Goal: Task Accomplishment & Management: Manage account settings

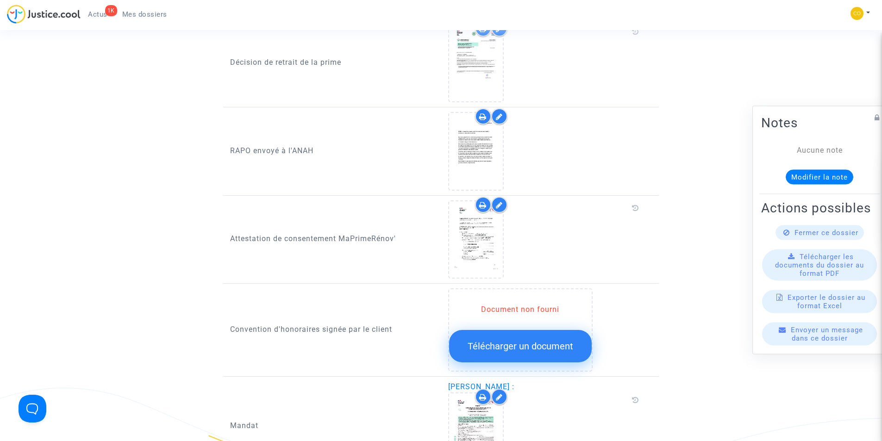
scroll to position [833, 0]
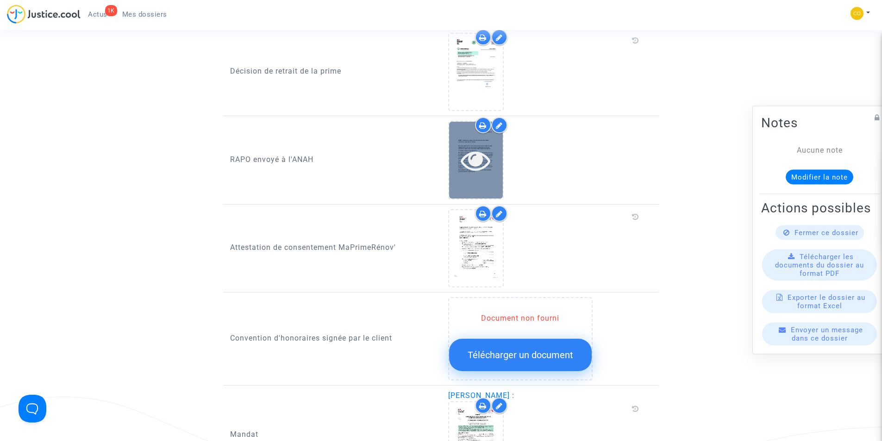
click at [477, 159] on icon at bounding box center [476, 160] width 30 height 30
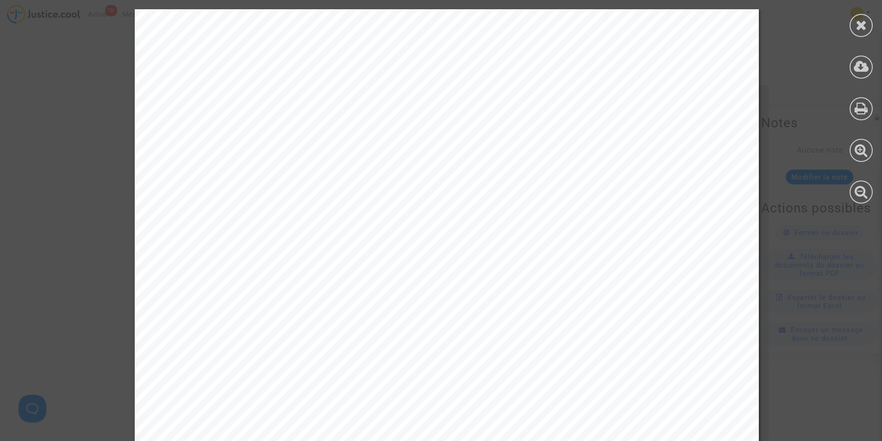
click at [856, 30] on icon at bounding box center [861, 25] width 12 height 14
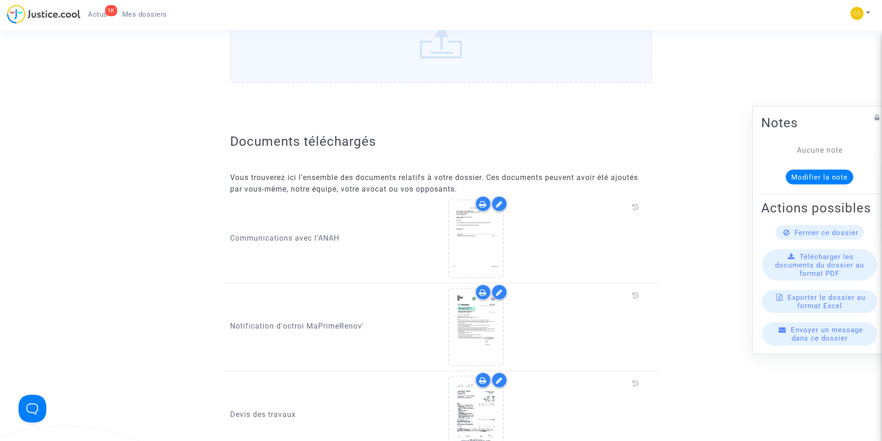
scroll to position [231, 0]
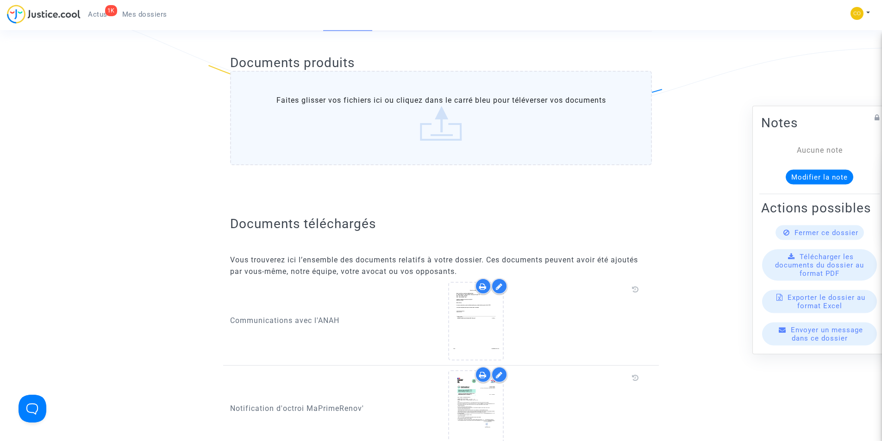
click at [146, 15] on span "Mes dossiers" at bounding box center [144, 14] width 45 height 8
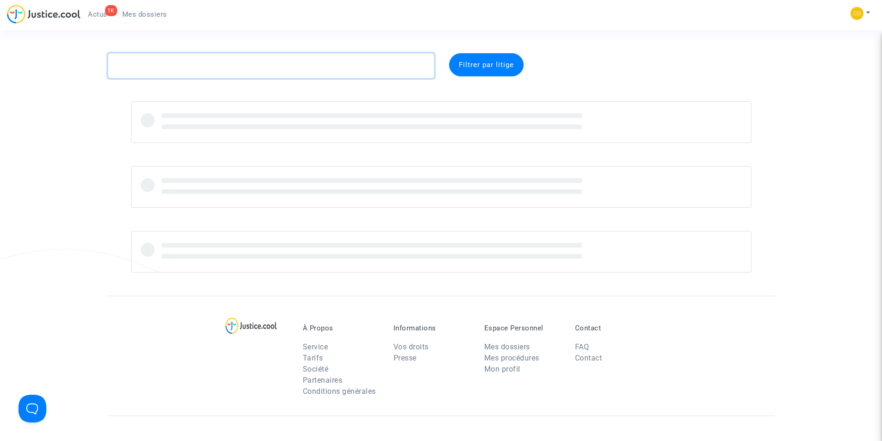
click at [291, 67] on textarea at bounding box center [271, 65] width 326 height 25
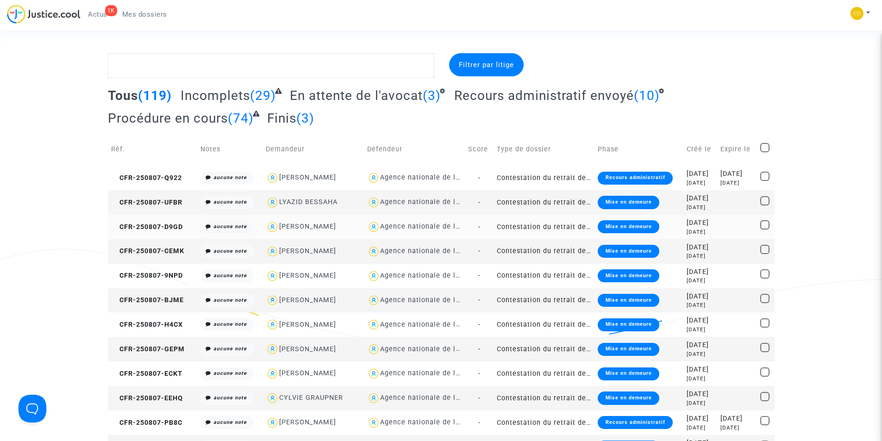
click at [599, 229] on div "Mise en demeure" at bounding box center [628, 226] width 61 height 13
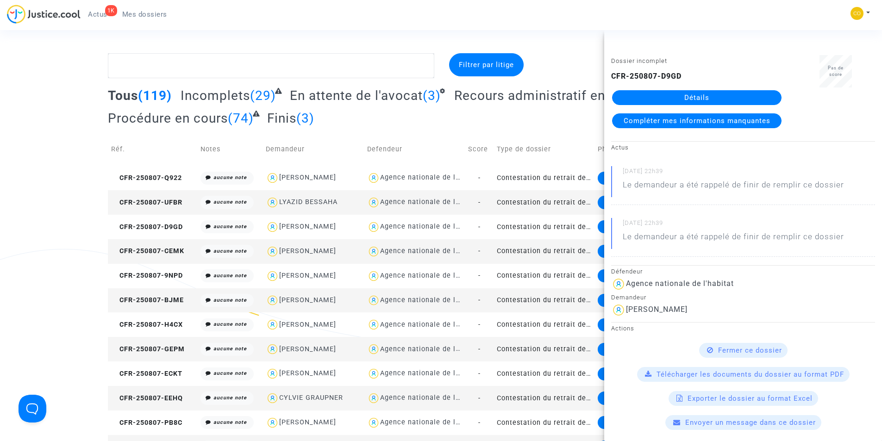
click at [687, 100] on link "Détails" at bounding box center [696, 97] width 169 height 15
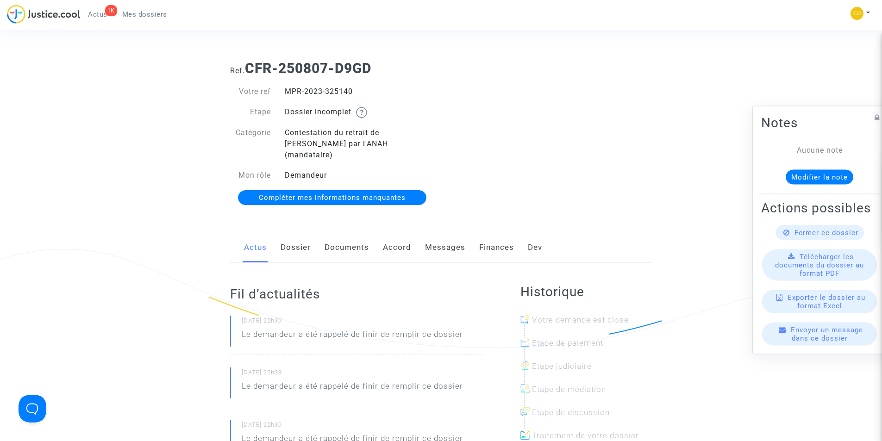
click at [348, 235] on link "Documents" at bounding box center [346, 247] width 44 height 31
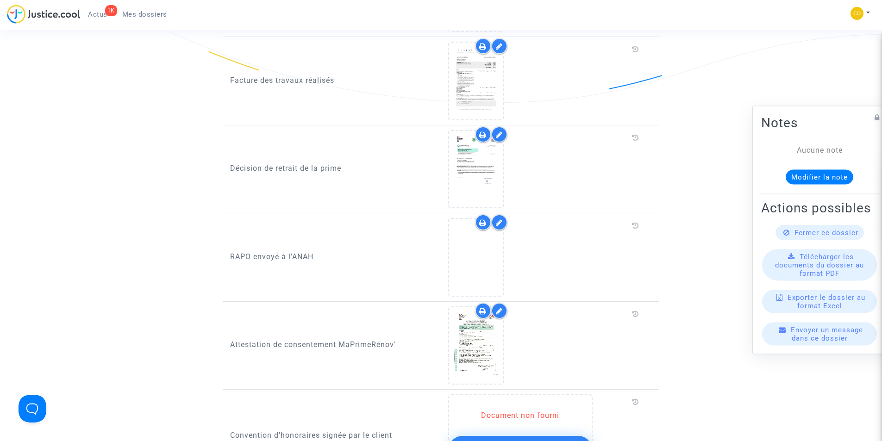
scroll to position [741, 0]
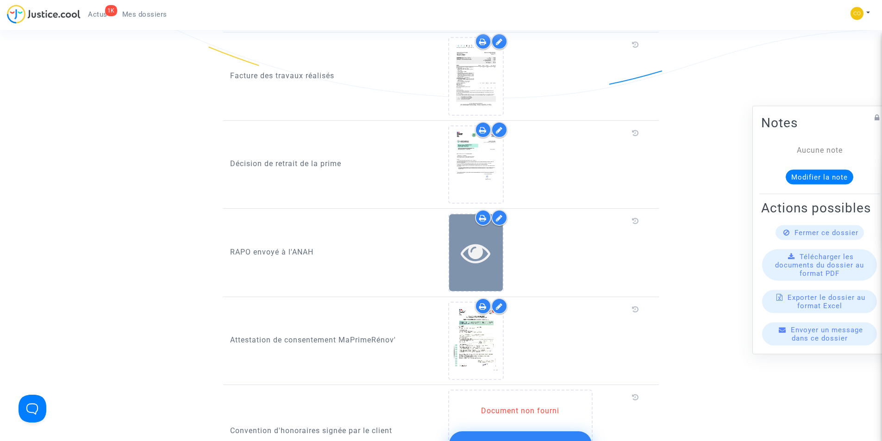
click at [476, 245] on icon at bounding box center [476, 253] width 30 height 30
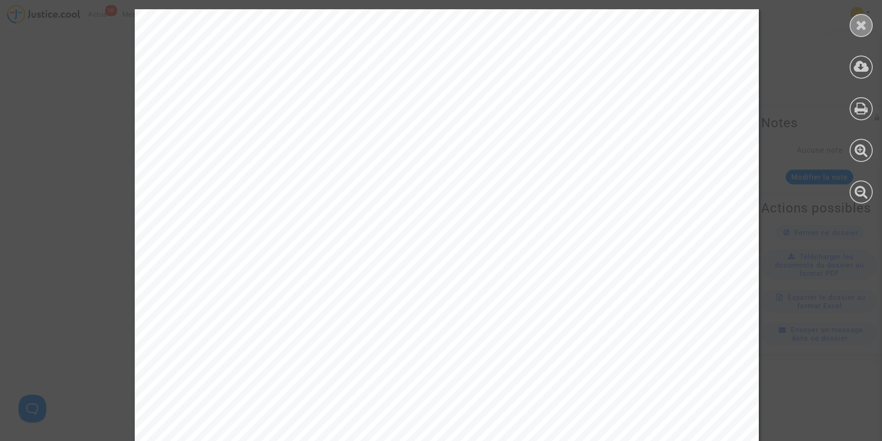
click at [858, 33] on div at bounding box center [860, 25] width 23 height 23
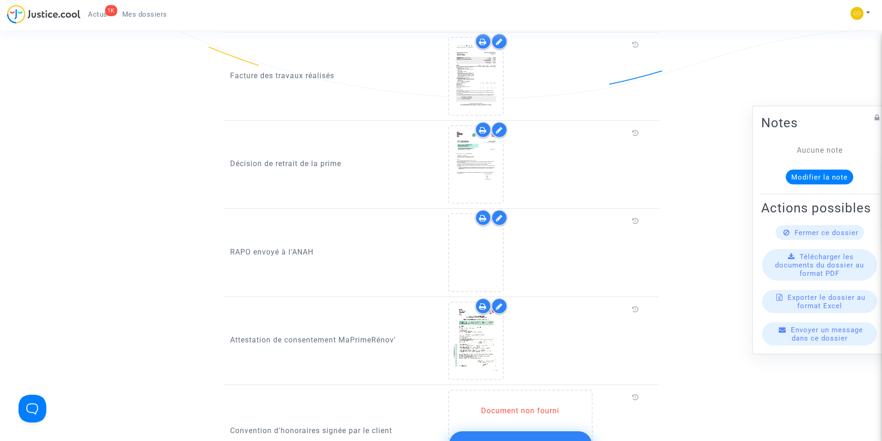
click at [503, 210] on div at bounding box center [499, 218] width 16 height 16
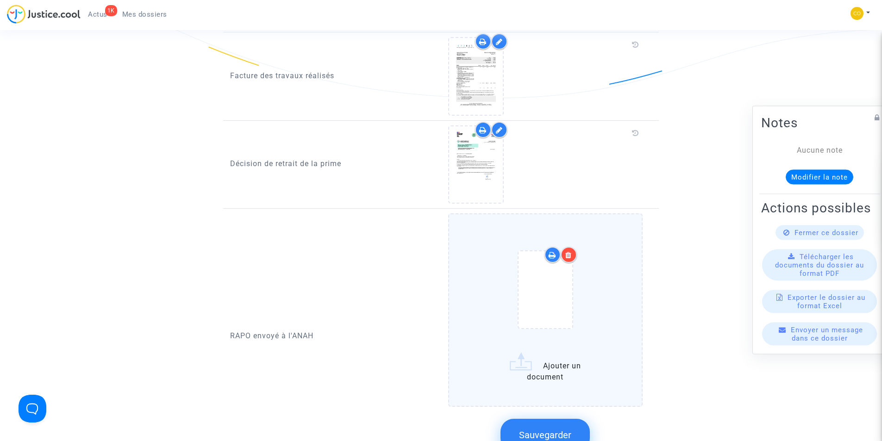
click at [571, 251] on icon at bounding box center [568, 254] width 6 height 7
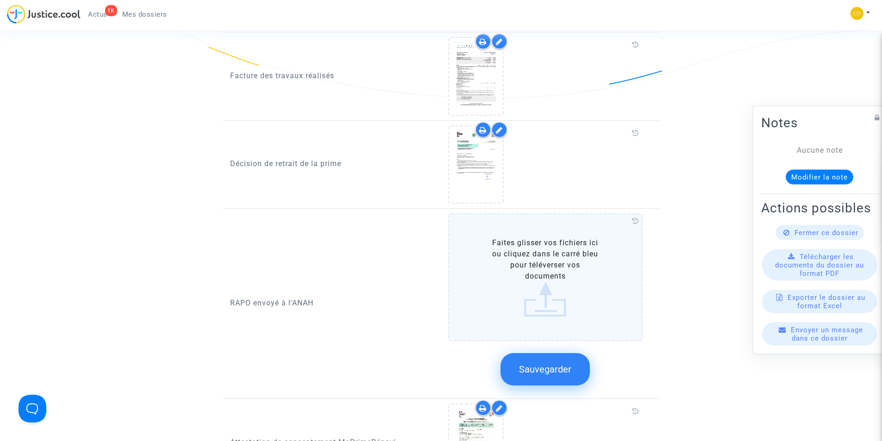
click at [567, 367] on button "Sauvegarder" at bounding box center [544, 369] width 89 height 32
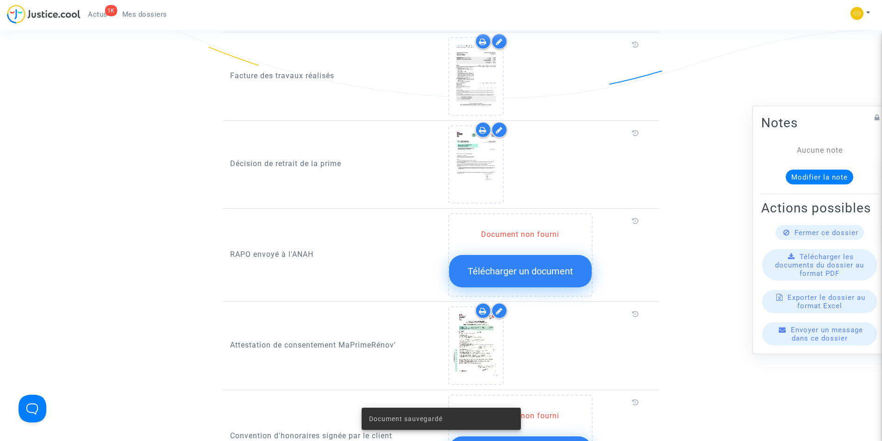
click at [536, 266] on span "Télécharger un document" at bounding box center [520, 271] width 106 height 11
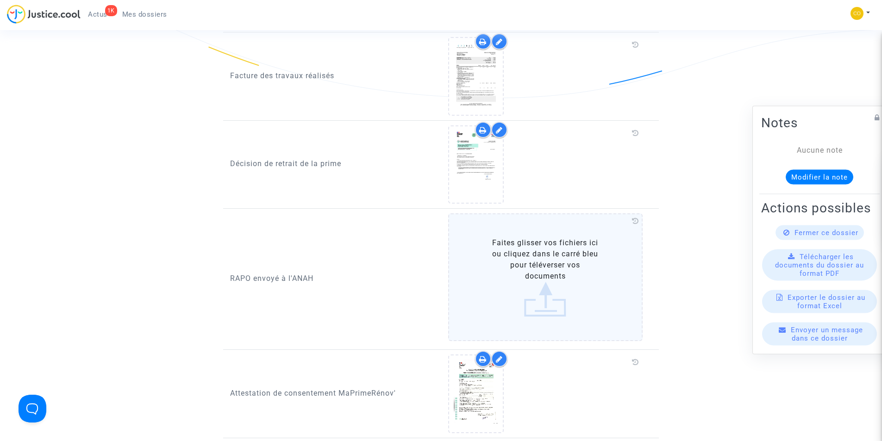
click at [541, 300] on label "Faites glisser vos fichiers ici ou cliquez dans le carré bleu pour téléverser v…" at bounding box center [545, 277] width 195 height 128
click at [0, 0] on input "Faites glisser vos fichiers ici ou cliquez dans le carré bleu pour téléverser v…" at bounding box center [0, 0] width 0 height 0
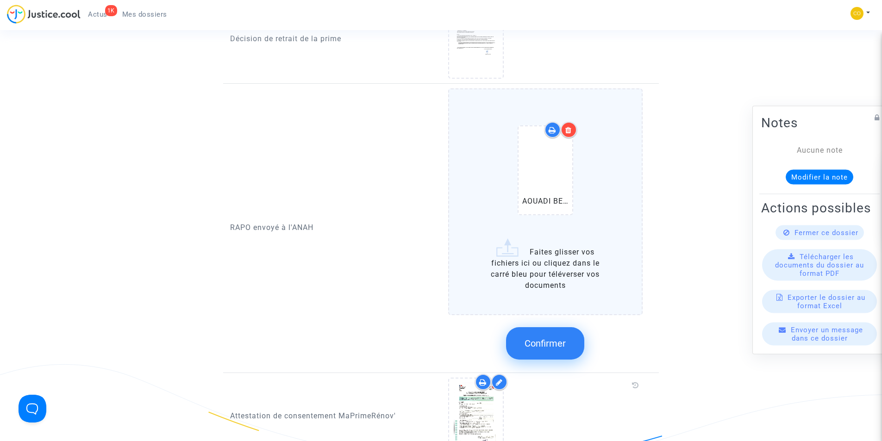
scroll to position [879, 0]
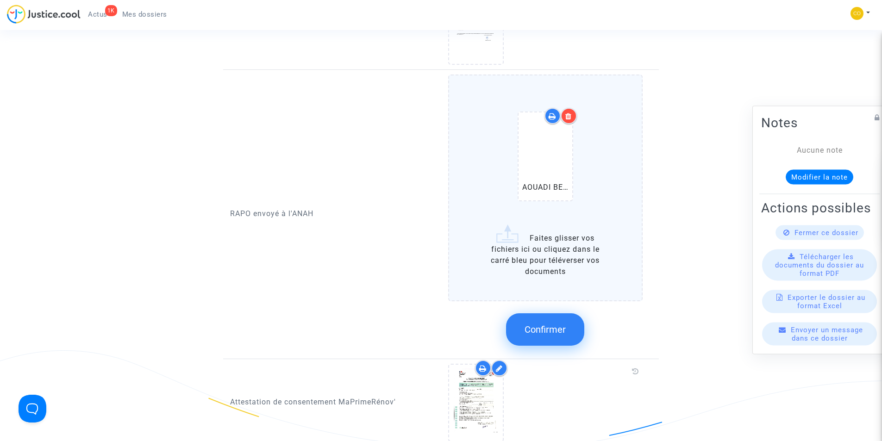
click at [553, 330] on button "Confirmer" at bounding box center [545, 329] width 78 height 32
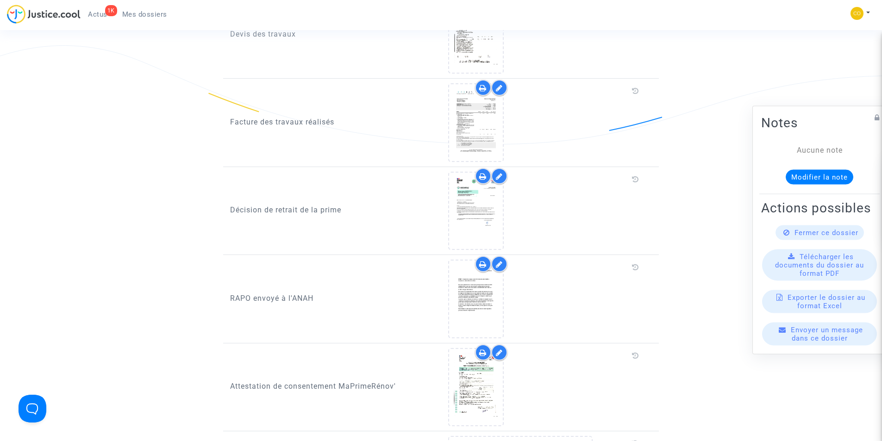
scroll to position [509, 0]
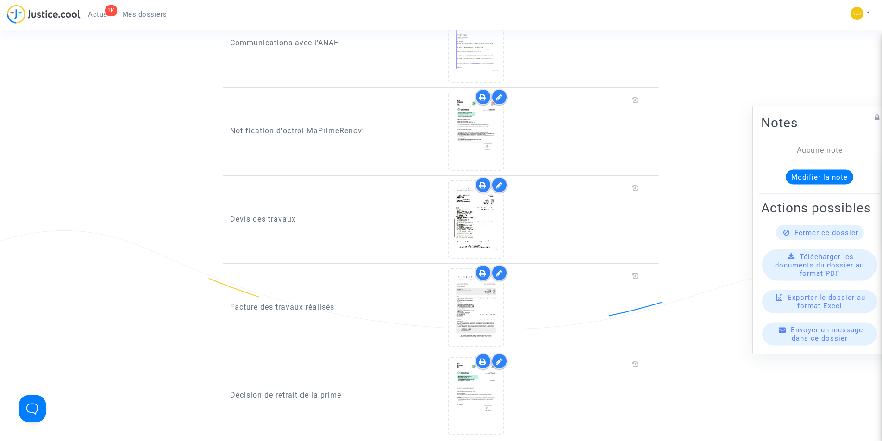
click at [141, 13] on span "Mes dossiers" at bounding box center [144, 14] width 45 height 8
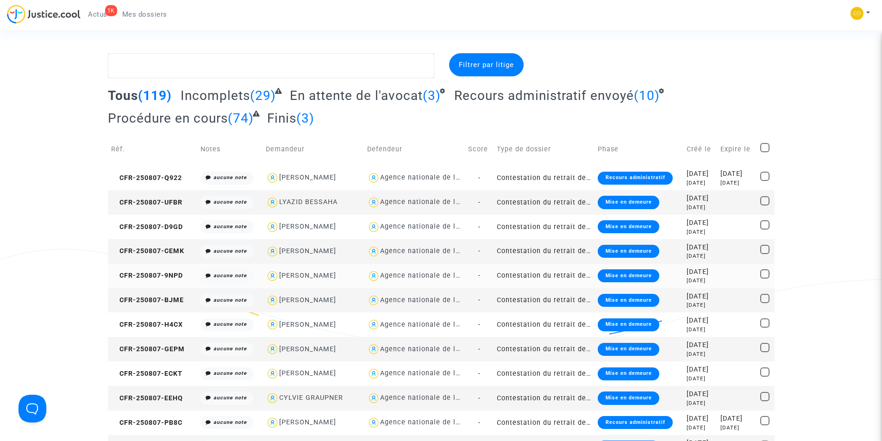
click at [601, 275] on div "Mise en demeure" at bounding box center [628, 275] width 61 height 13
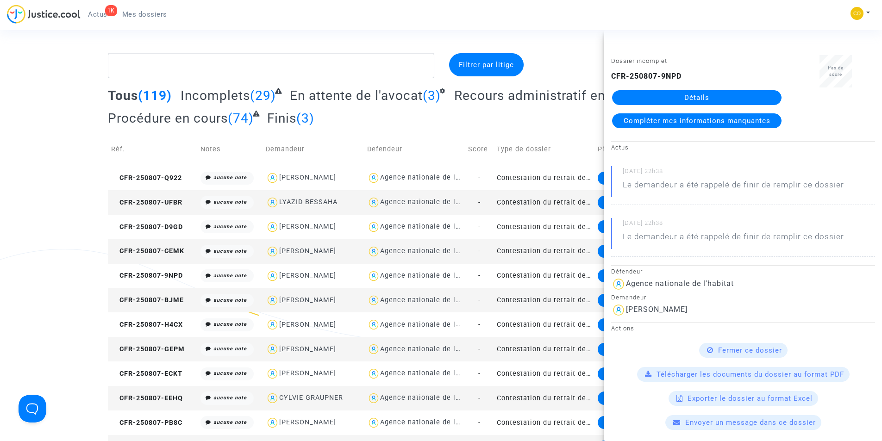
click at [676, 103] on link "Détails" at bounding box center [696, 97] width 169 height 15
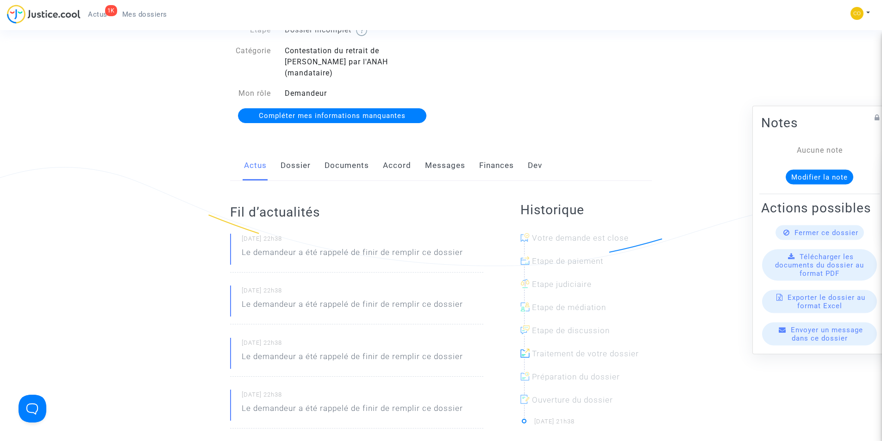
scroll to position [93, 0]
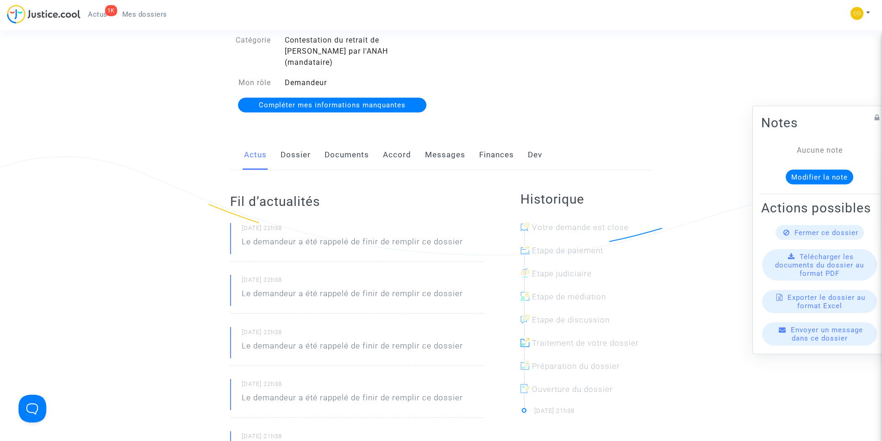
click at [341, 143] on link "Documents" at bounding box center [346, 155] width 44 height 31
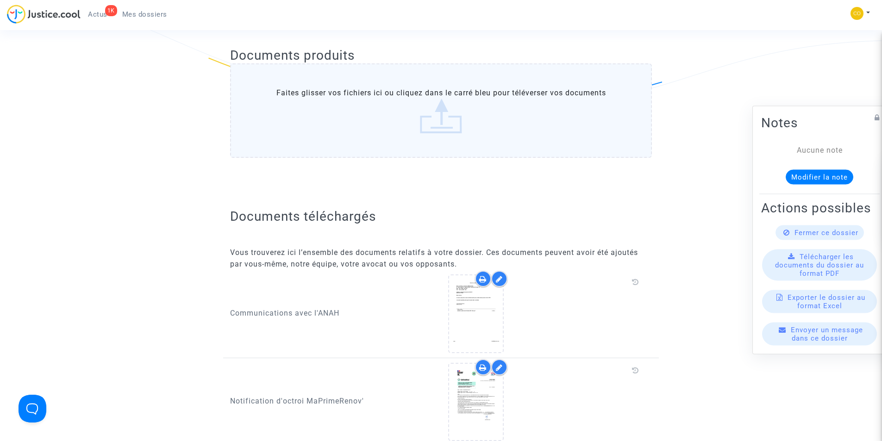
scroll to position [231, 0]
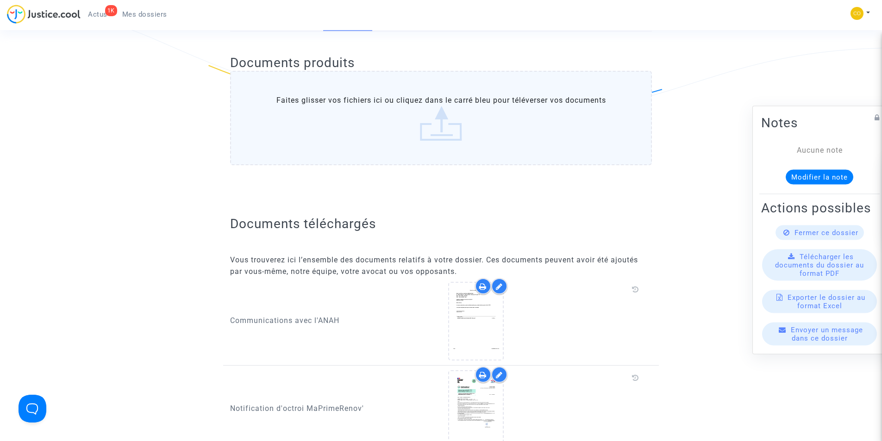
click at [143, 15] on span "Mes dossiers" at bounding box center [144, 14] width 45 height 8
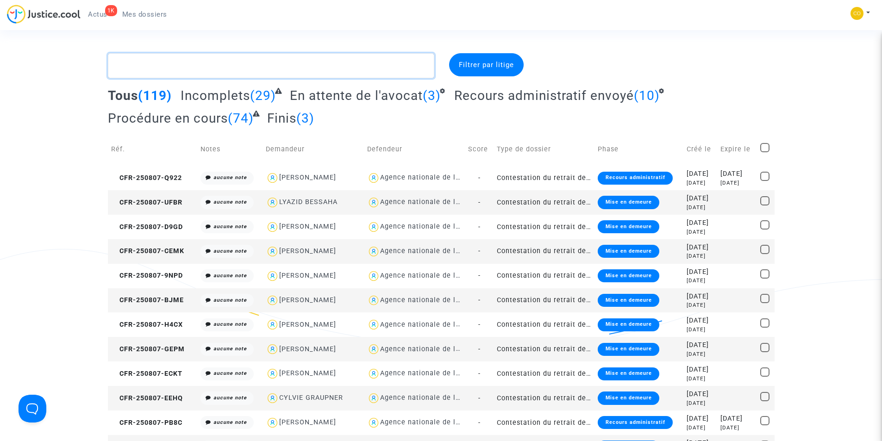
drag, startPoint x: 231, startPoint y: 69, endPoint x: 193, endPoint y: 66, distance: 39.1
click at [193, 66] on textarea at bounding box center [271, 65] width 326 height 25
click at [168, 62] on textarea at bounding box center [271, 65] width 326 height 25
paste textarea "DI [PERSON_NAME]"
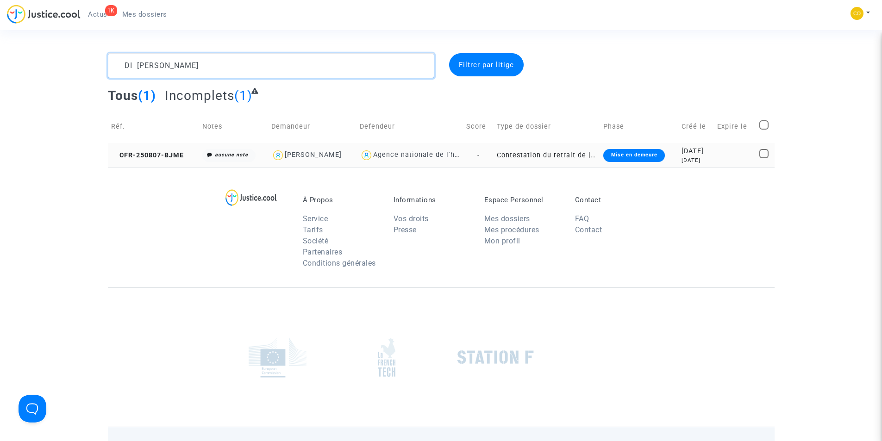
type textarea "DI [PERSON_NAME]"
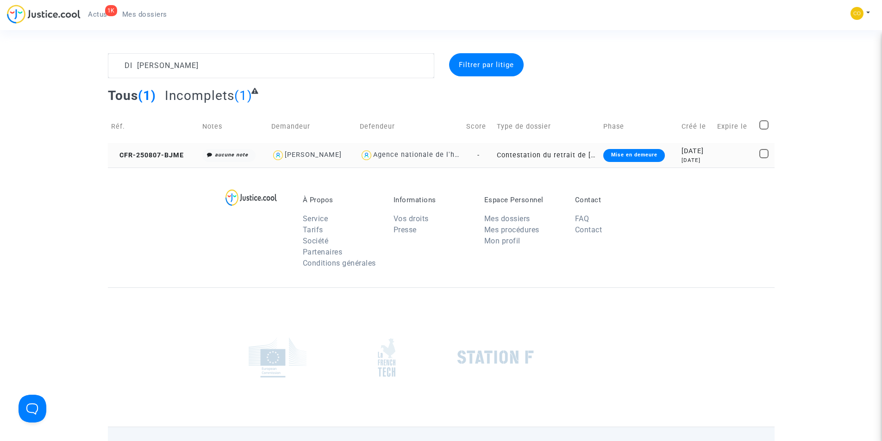
click at [616, 156] on div "Mise en demeure" at bounding box center [633, 155] width 61 height 13
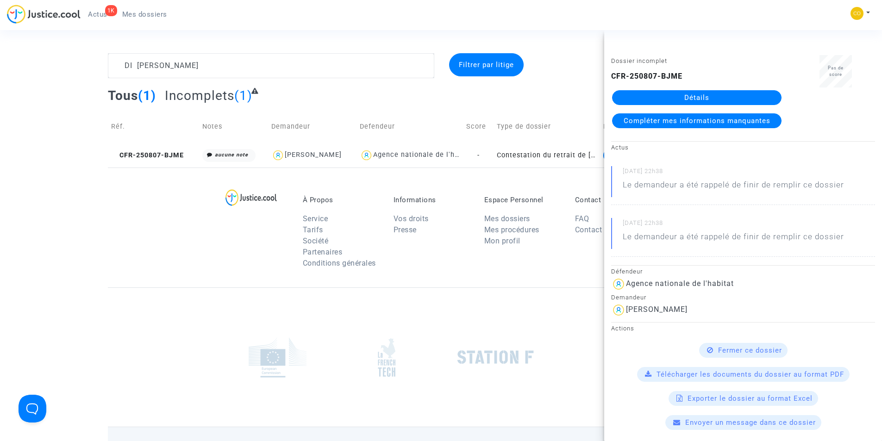
click at [657, 100] on link "Détails" at bounding box center [696, 97] width 169 height 15
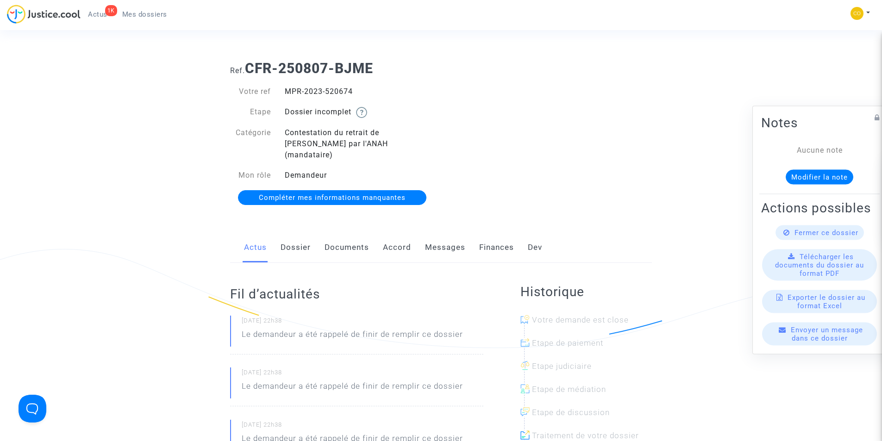
click at [348, 236] on link "Documents" at bounding box center [346, 247] width 44 height 31
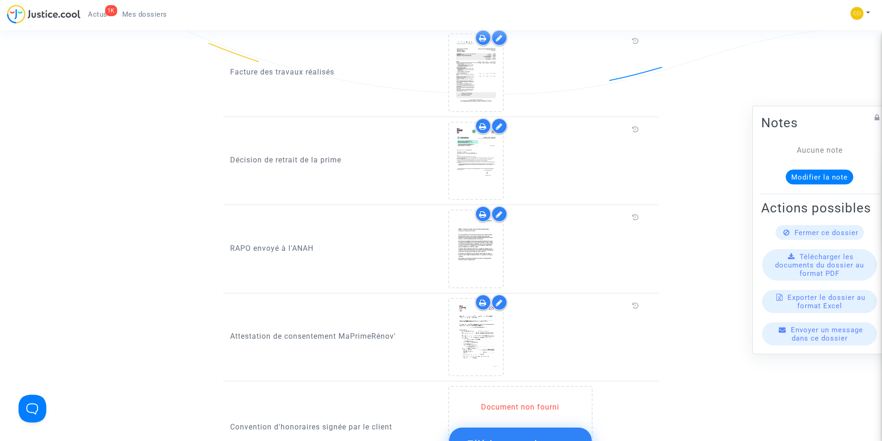
scroll to position [694, 0]
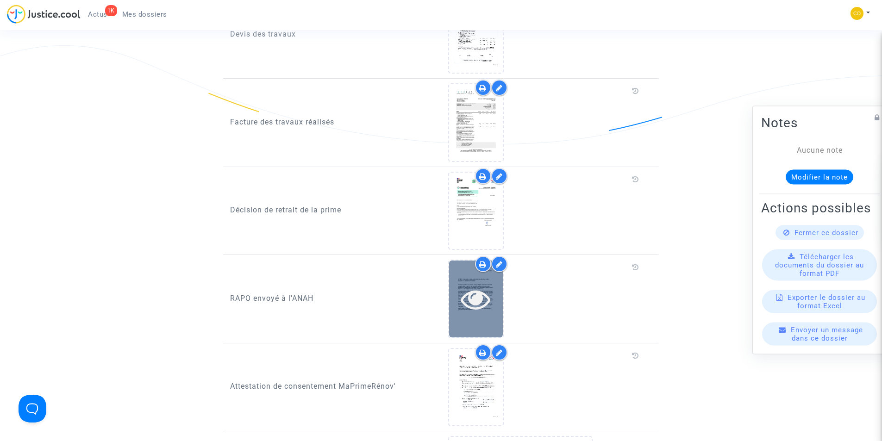
click at [469, 284] on icon at bounding box center [476, 299] width 30 height 30
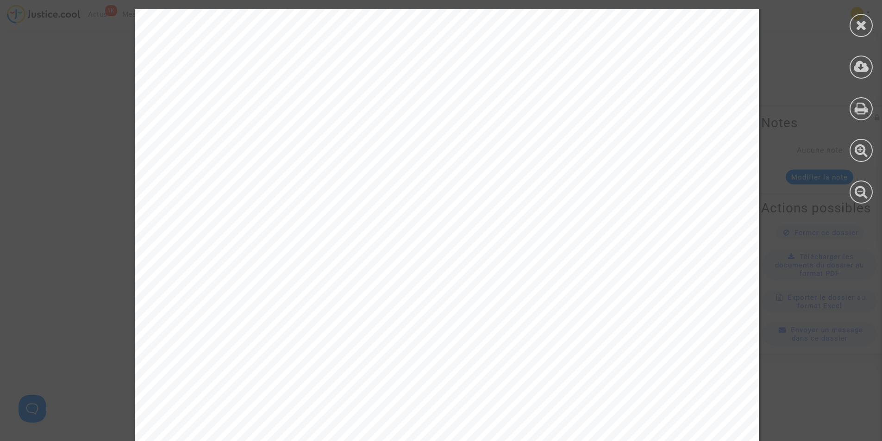
scroll to position [0, 0]
click at [857, 27] on icon at bounding box center [861, 25] width 12 height 14
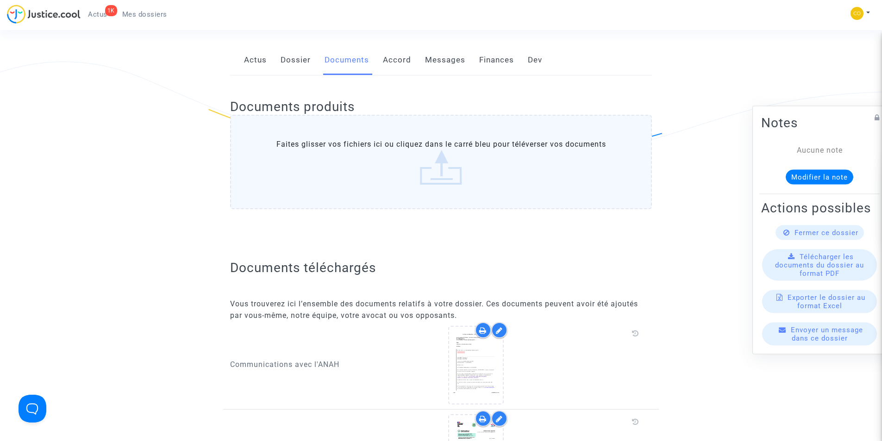
scroll to position [185, 0]
click at [143, 11] on span "Mes dossiers" at bounding box center [144, 14] width 45 height 8
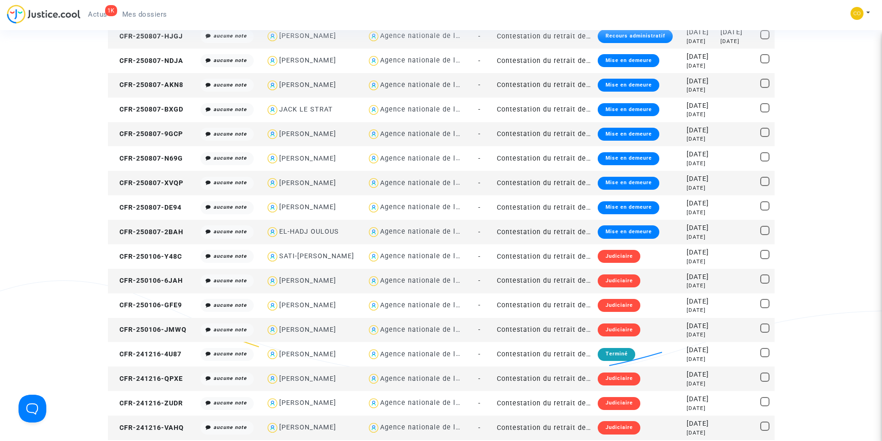
scroll to position [926, 0]
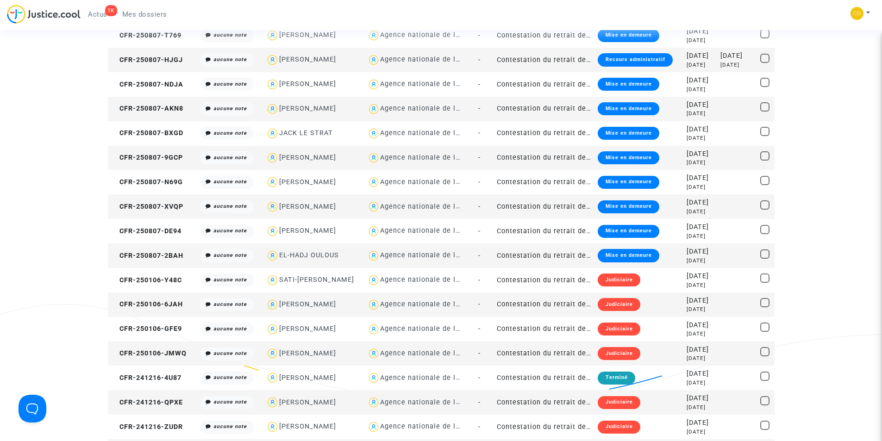
click at [282, 203] on div "[PERSON_NAME]" at bounding box center [307, 207] width 57 height 8
type textarea "@"[PERSON_NAME]" @"SOS MaPrimeRénov by Pitcher Avocat""
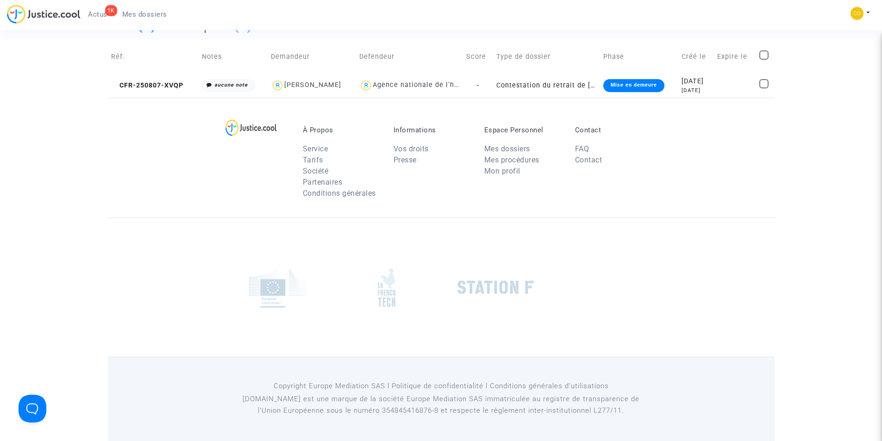
scroll to position [70, 0]
click at [637, 88] on div "Mise en demeure" at bounding box center [633, 85] width 61 height 13
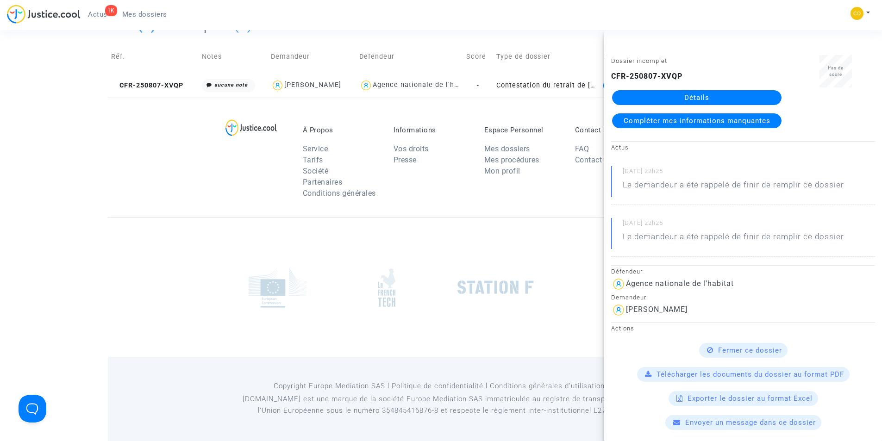
click at [639, 97] on link "Détails" at bounding box center [696, 97] width 169 height 15
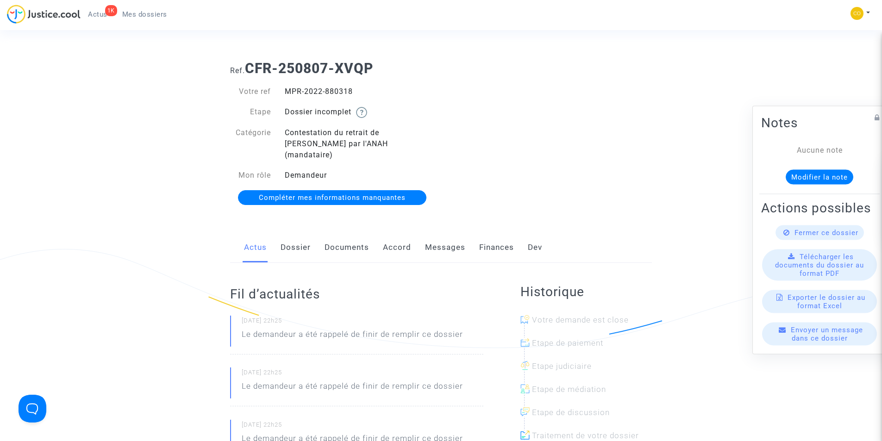
click at [356, 233] on link "Documents" at bounding box center [346, 247] width 44 height 31
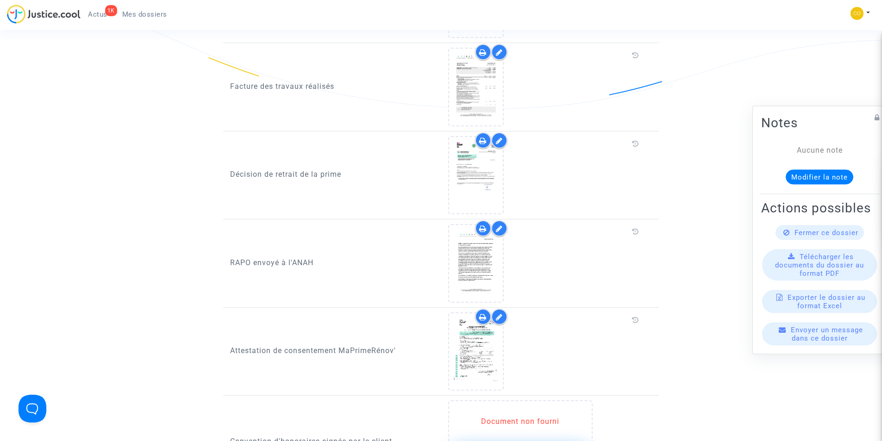
scroll to position [741, 0]
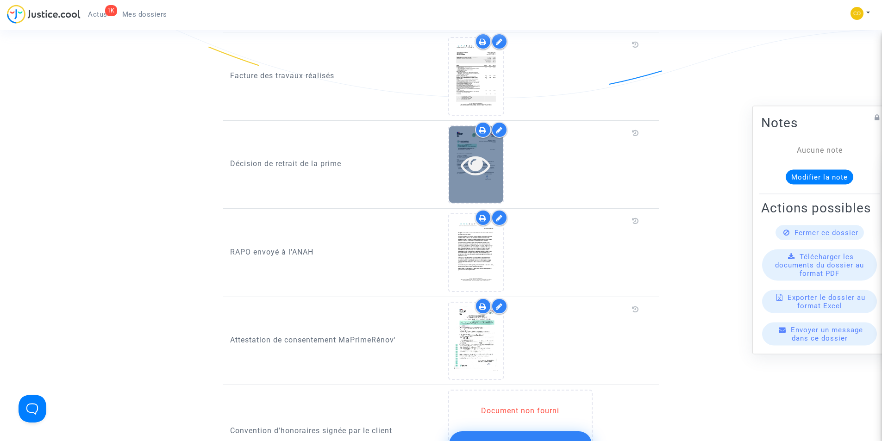
click at [479, 156] on icon at bounding box center [476, 165] width 30 height 30
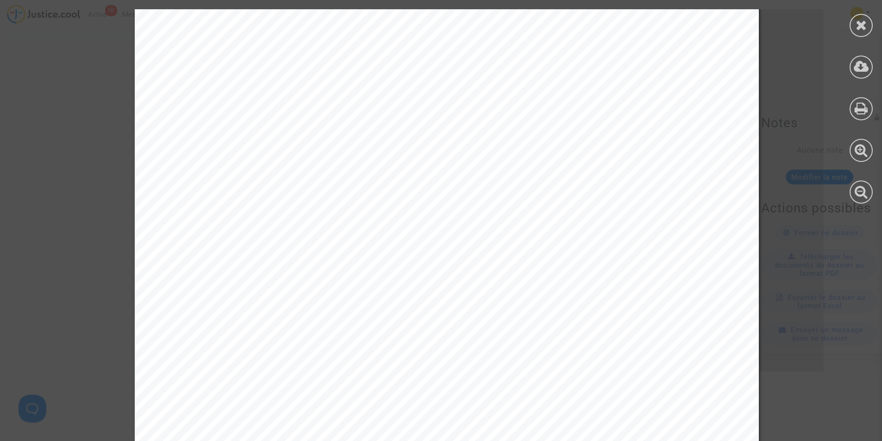
scroll to position [324, 0]
click at [863, 30] on icon at bounding box center [861, 25] width 12 height 14
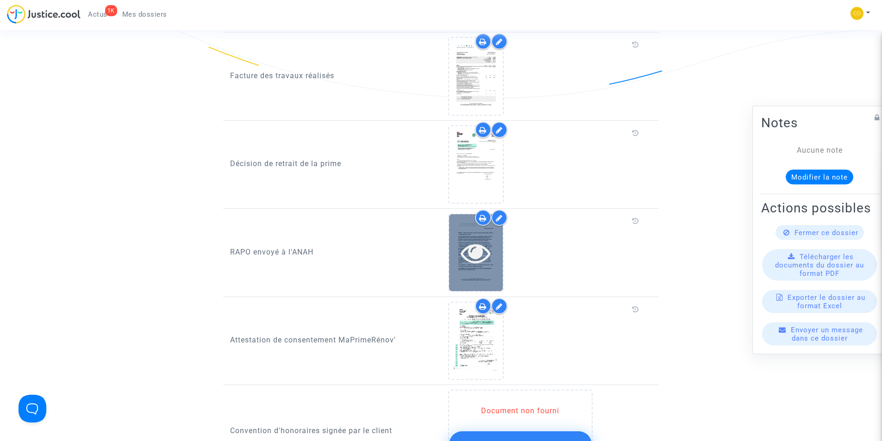
click at [478, 246] on icon at bounding box center [476, 253] width 30 height 30
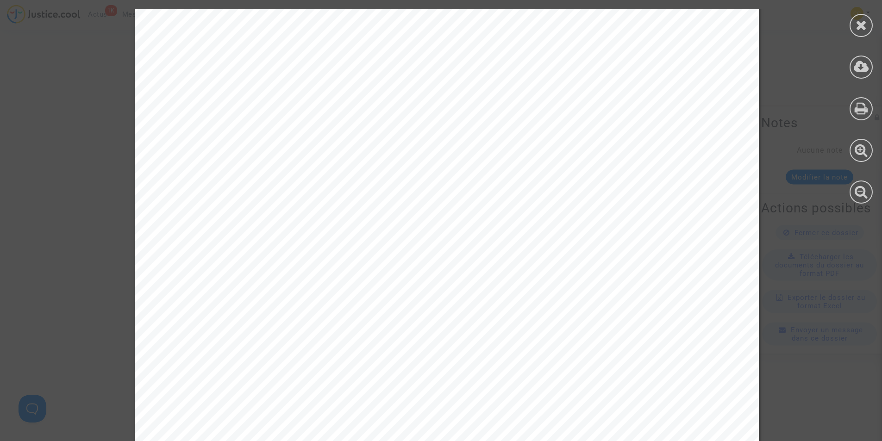
scroll to position [463, 0]
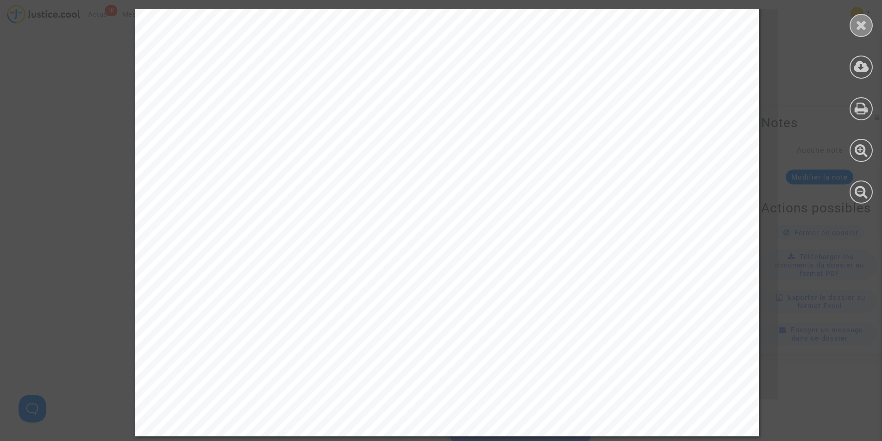
click at [856, 31] on icon at bounding box center [861, 25] width 12 height 14
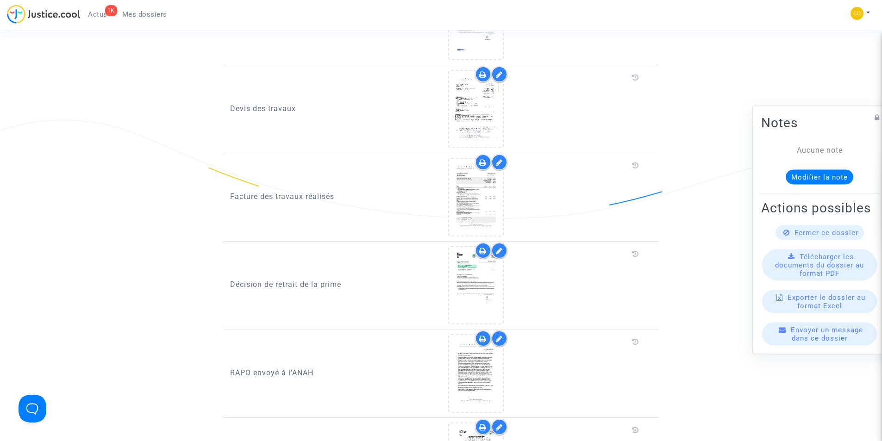
scroll to position [528, 0]
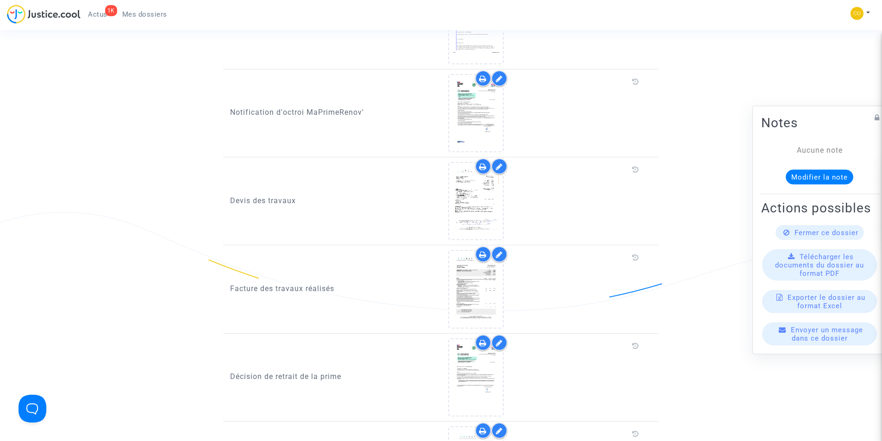
click at [143, 15] on span "Mes dossiers" at bounding box center [144, 14] width 45 height 8
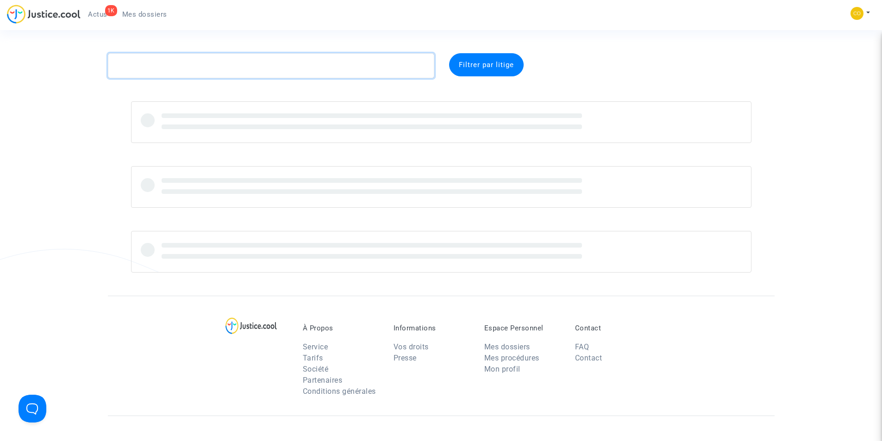
click at [225, 62] on textarea at bounding box center [271, 65] width 326 height 25
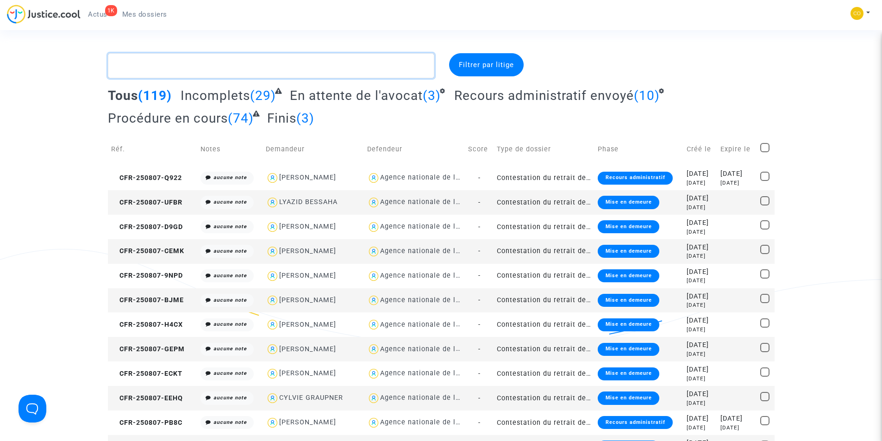
paste textarea "ZAJIM"
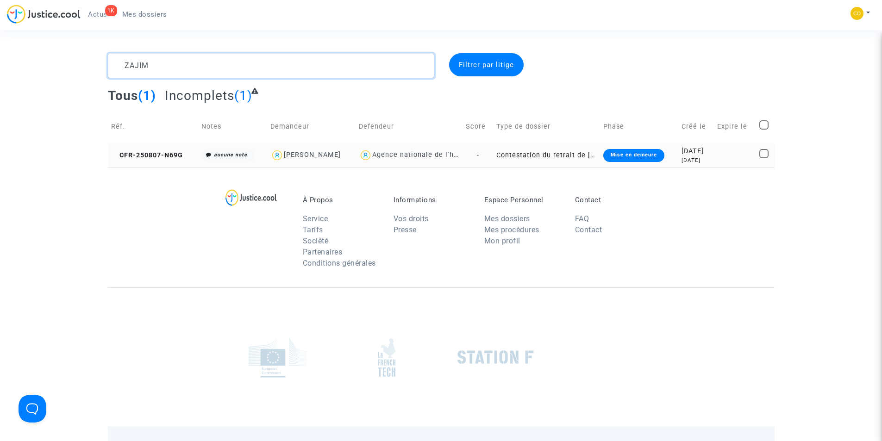
type textarea "ZAJIM"
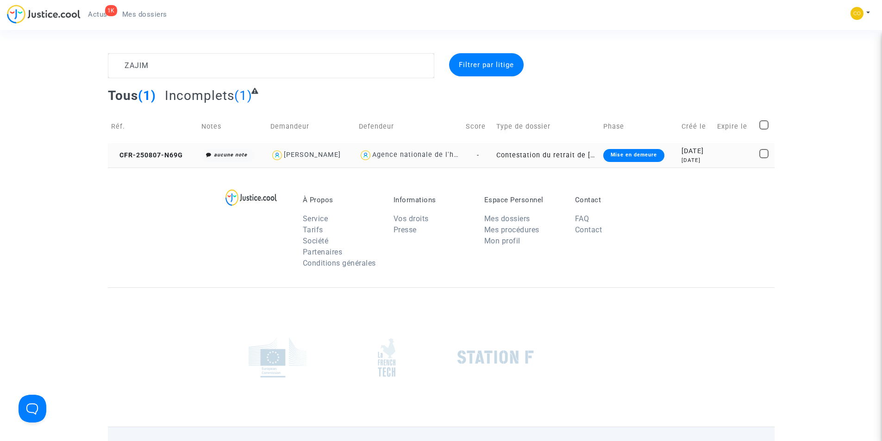
click at [640, 153] on div "Mise en demeure" at bounding box center [633, 155] width 61 height 13
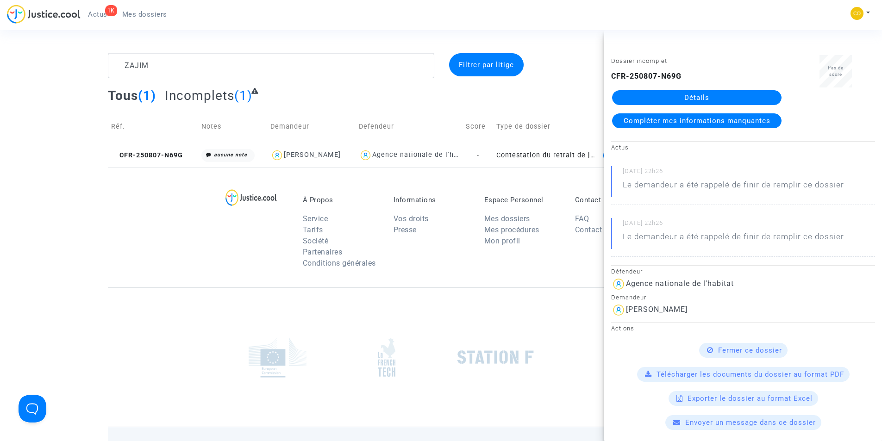
click at [665, 100] on link "Détails" at bounding box center [696, 97] width 169 height 15
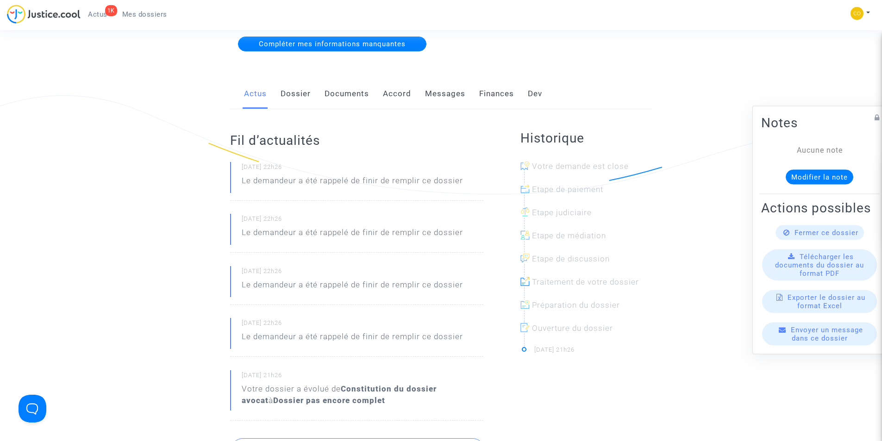
scroll to position [139, 0]
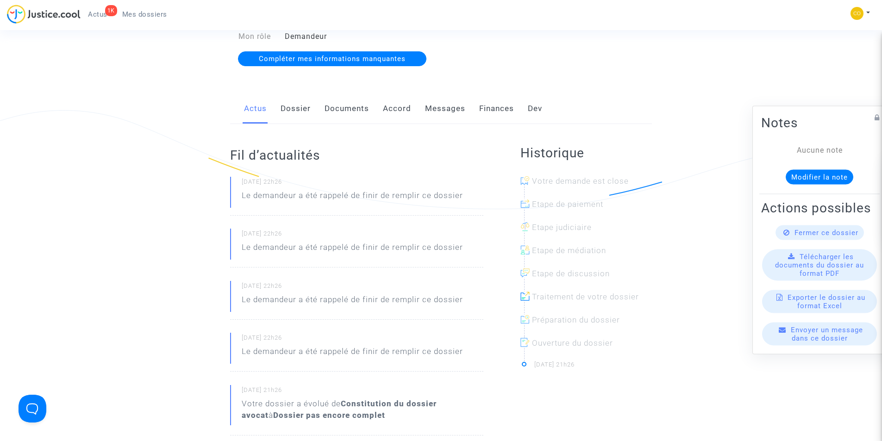
click at [343, 97] on link "Documents" at bounding box center [346, 108] width 44 height 31
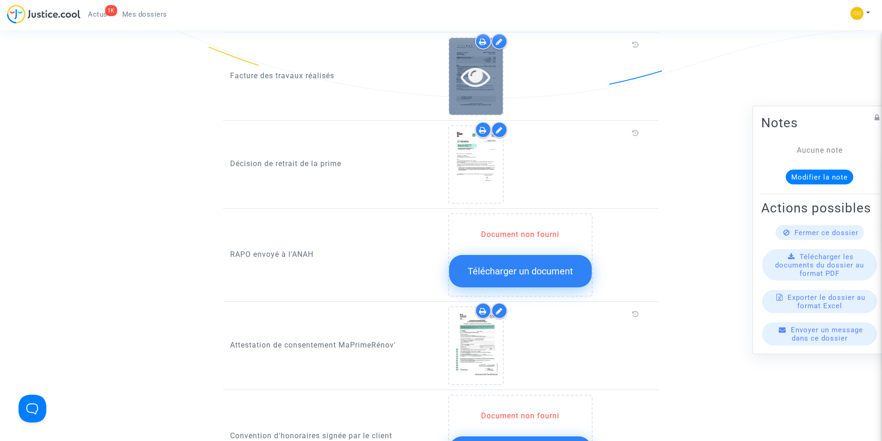
scroll to position [787, 0]
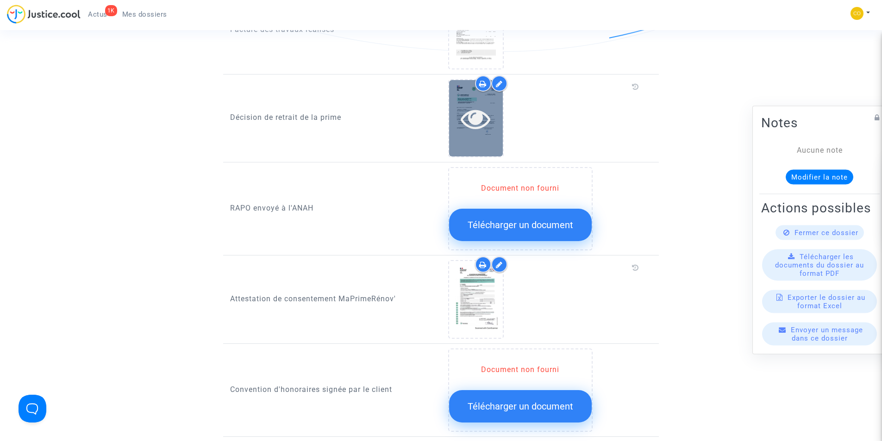
click at [472, 108] on icon at bounding box center [476, 119] width 30 height 30
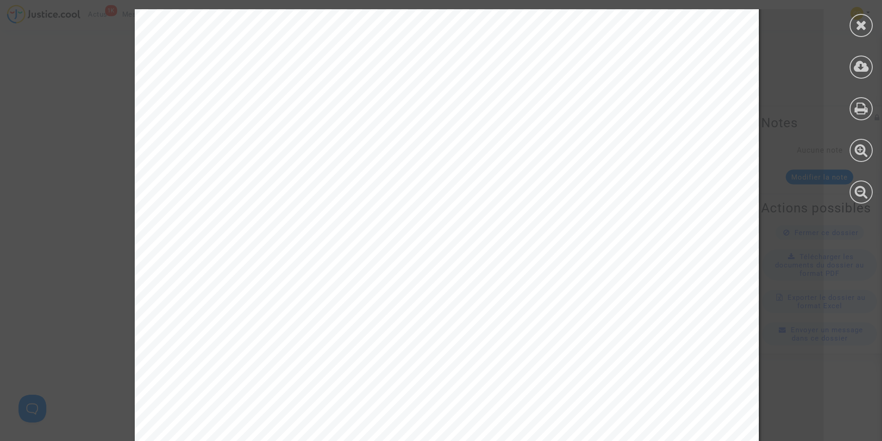
scroll to position [185, 0]
click at [859, 31] on icon at bounding box center [861, 25] width 12 height 14
